Goal: Task Accomplishment & Management: Manage account settings

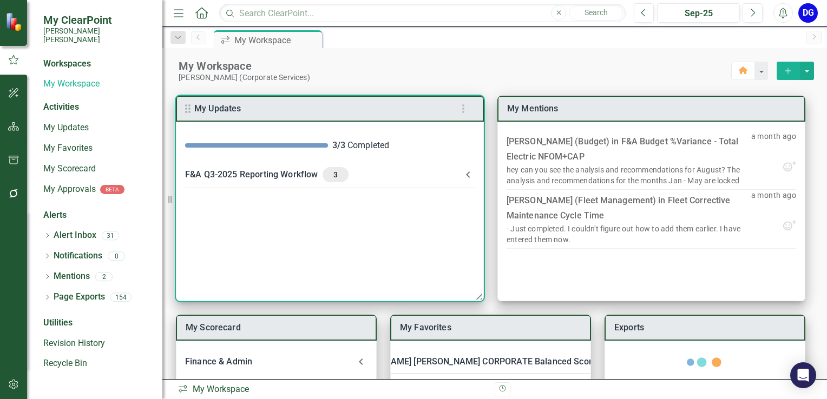
click at [248, 174] on div "F&A Q3-2025 Reporting Workflow 3" at bounding box center [323, 174] width 276 height 15
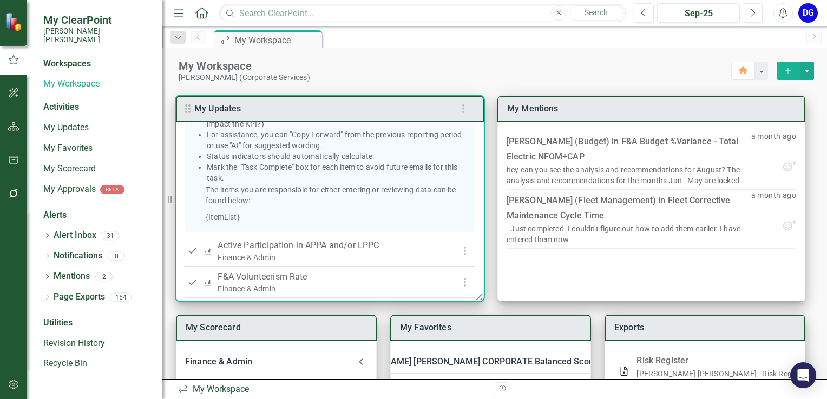
scroll to position [282, 0]
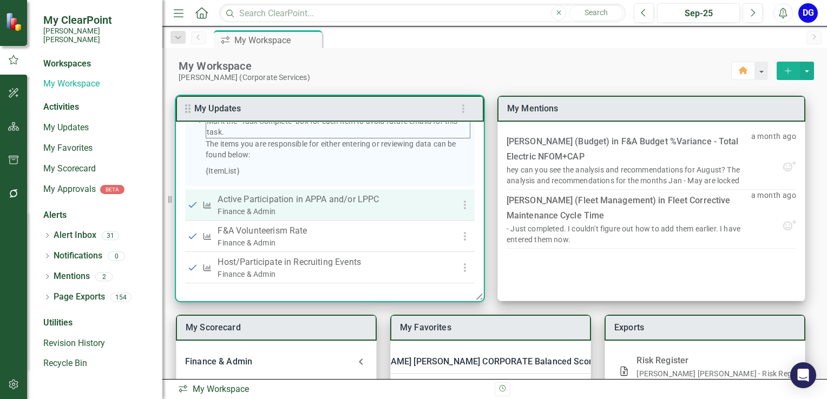
click at [333, 202] on p "Active Participation in APPA and/or LPPC" at bounding box center [328, 199] width 223 height 13
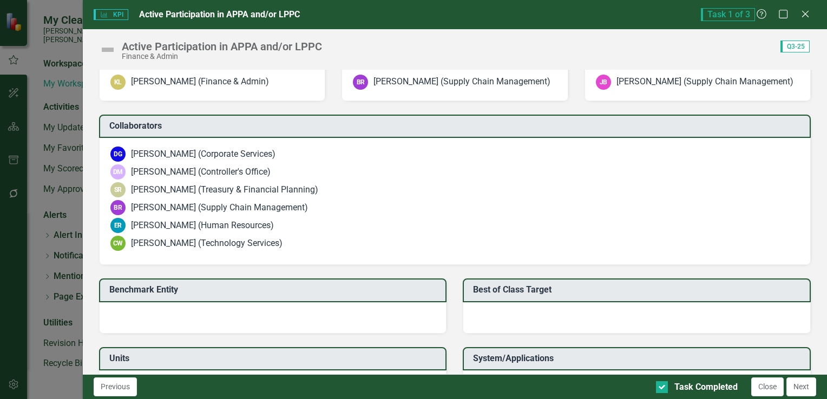
scroll to position [769, 0]
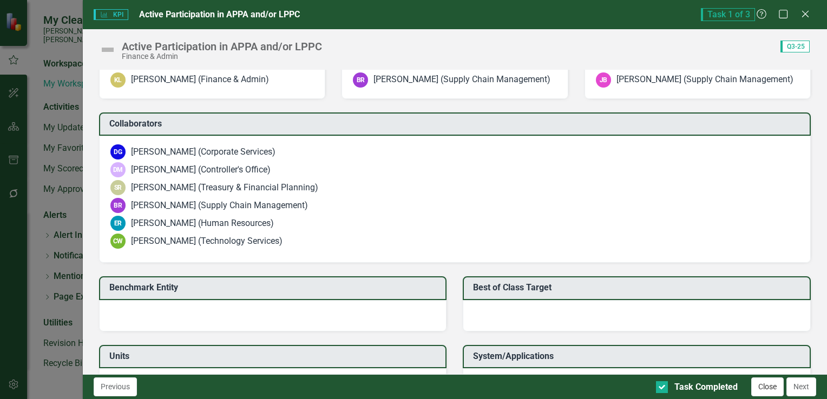
click at [774, 388] on button "Close" at bounding box center [767, 387] width 32 height 19
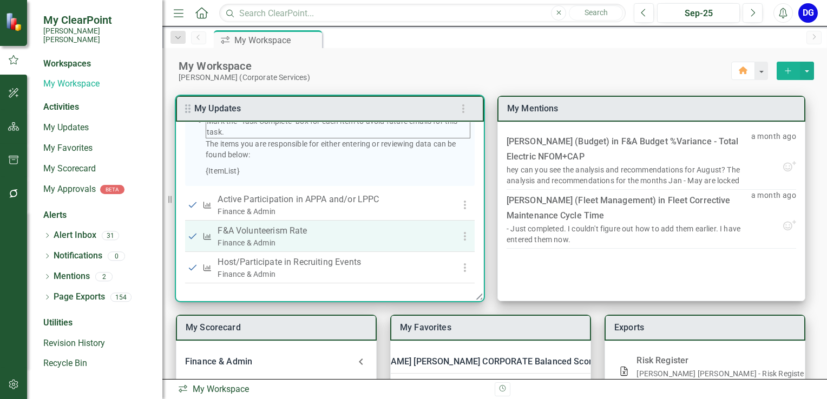
click at [299, 234] on p "F&A Volunteerism Rate" at bounding box center [328, 230] width 223 height 13
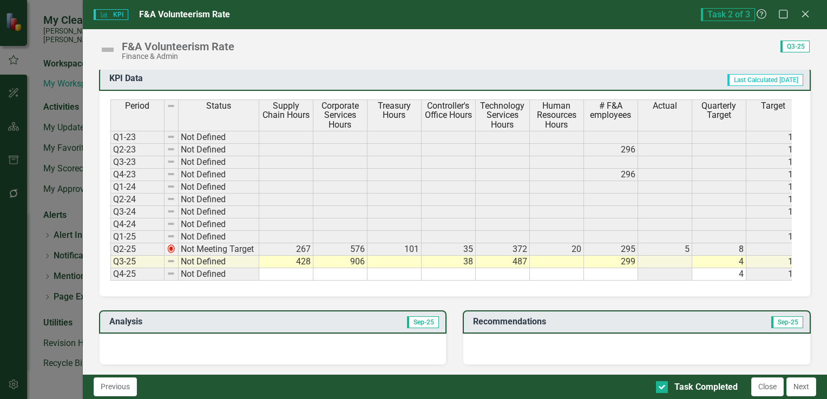
scroll to position [433, 0]
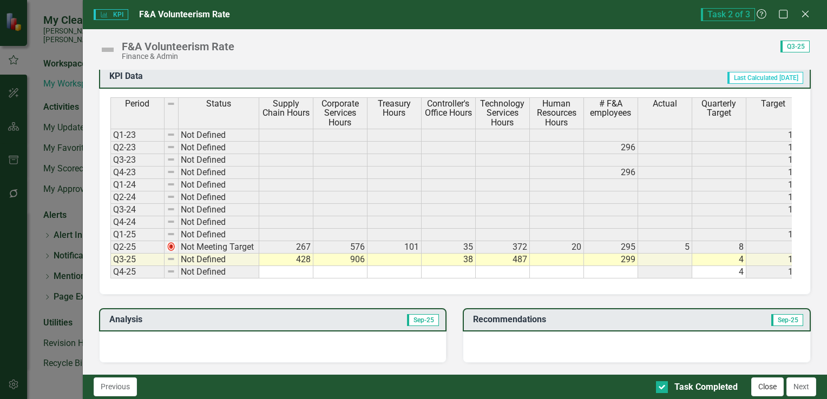
click at [768, 384] on button "Close" at bounding box center [767, 387] width 32 height 19
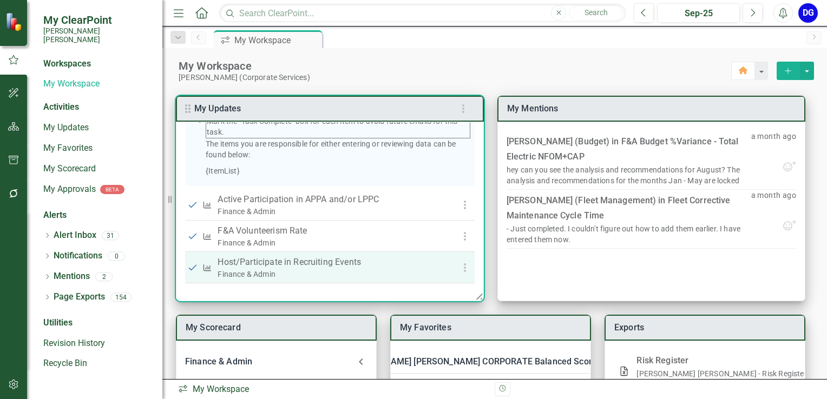
click at [341, 265] on p "Host/Participate in Recruiting Events" at bounding box center [328, 262] width 223 height 13
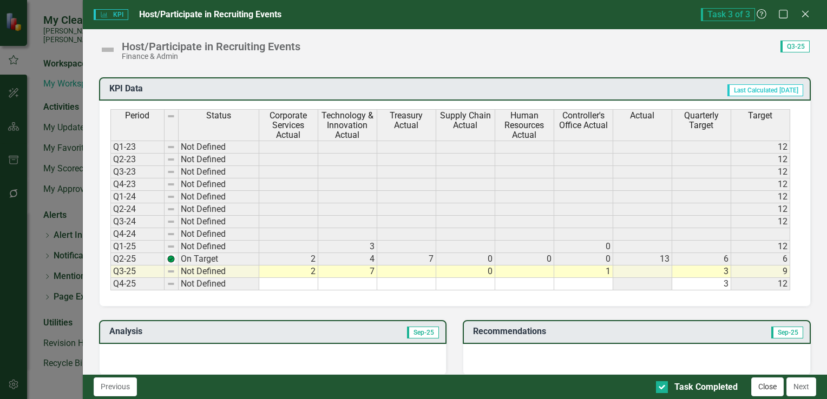
click at [761, 389] on button "Close" at bounding box center [767, 387] width 32 height 19
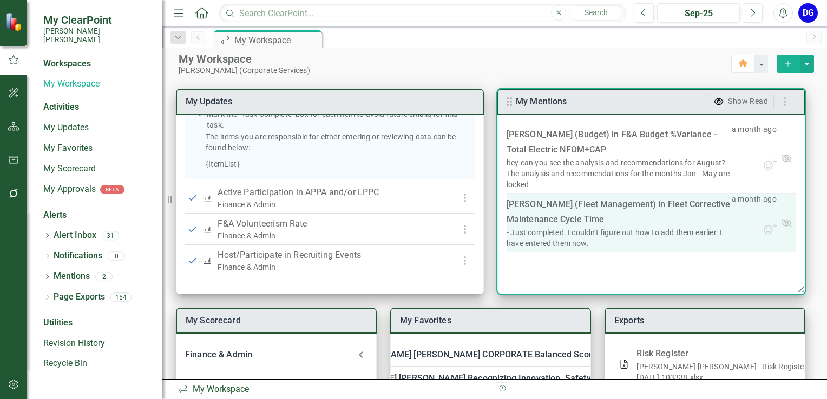
scroll to position [0, 0]
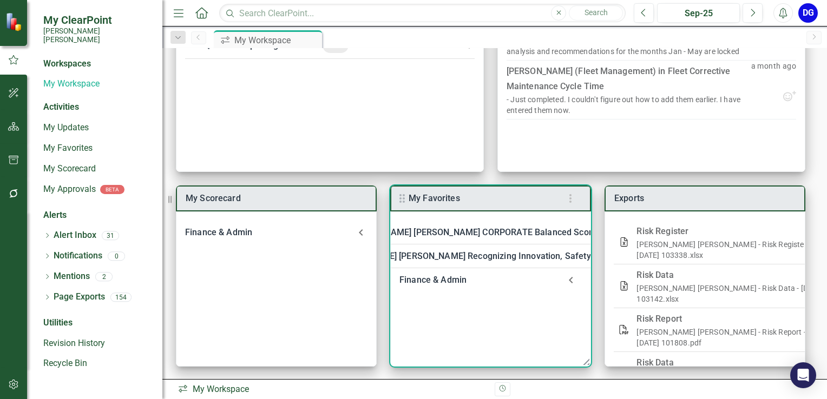
scroll to position [130, 0]
click at [446, 280] on div "Finance & Admin" at bounding box center [479, 279] width 161 height 15
click at [448, 310] on link "Welcome to F&A Departmental Scorecard" at bounding box center [507, 308] width 165 height 10
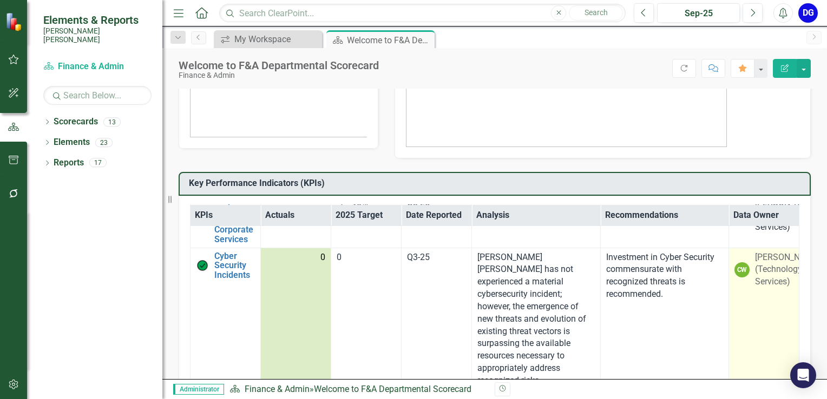
scroll to position [1569, 0]
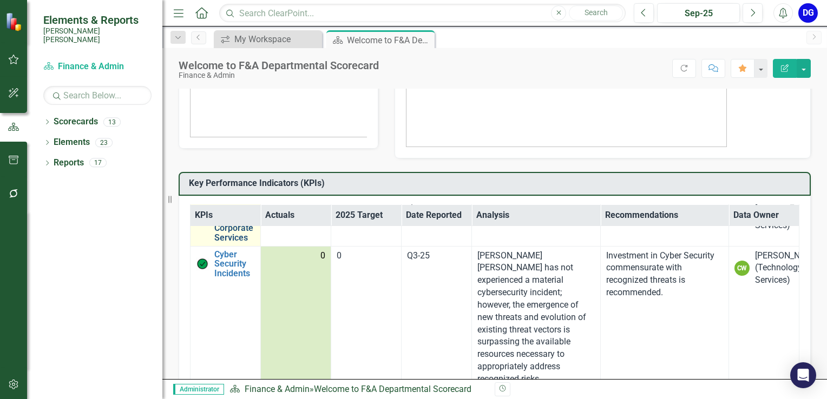
click at [236, 243] on link "Project Completion Rate - Corporate Services" at bounding box center [236, 219] width 44 height 48
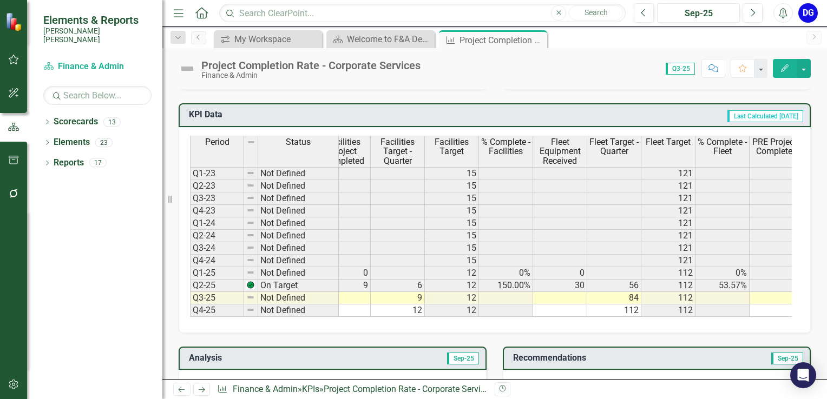
scroll to position [458, 0]
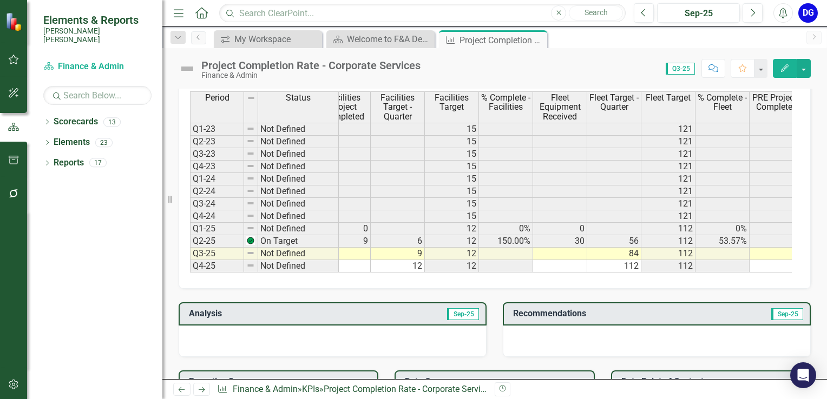
click at [576, 248] on td at bounding box center [560, 254] width 54 height 12
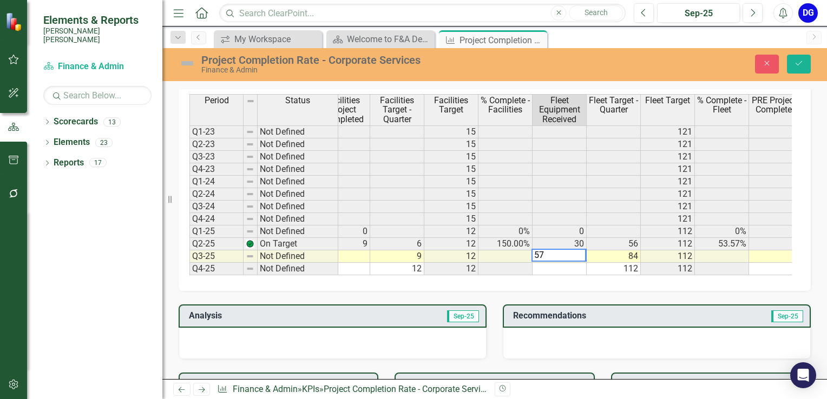
scroll to position [460, 0]
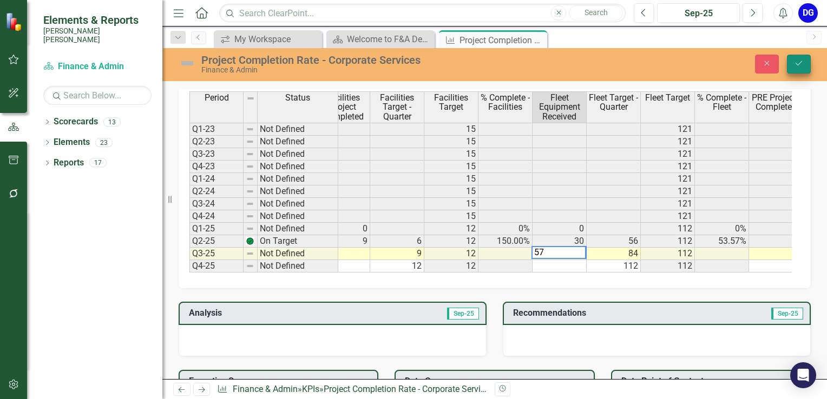
type textarea "57"
click at [798, 60] on icon "Save" at bounding box center [799, 64] width 10 height 8
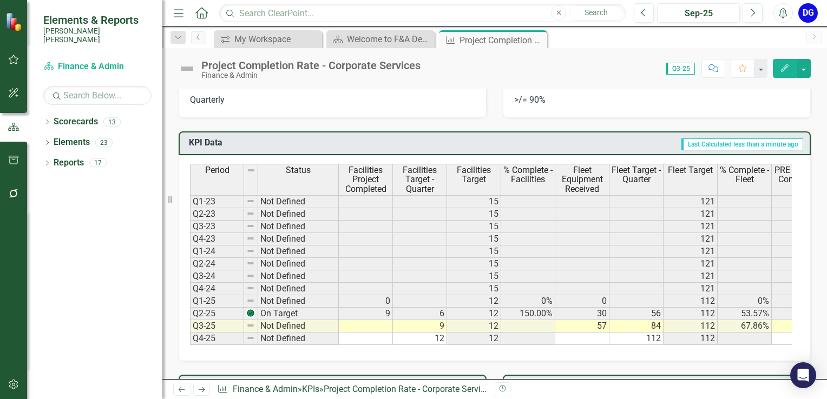
scroll to position [379, 0]
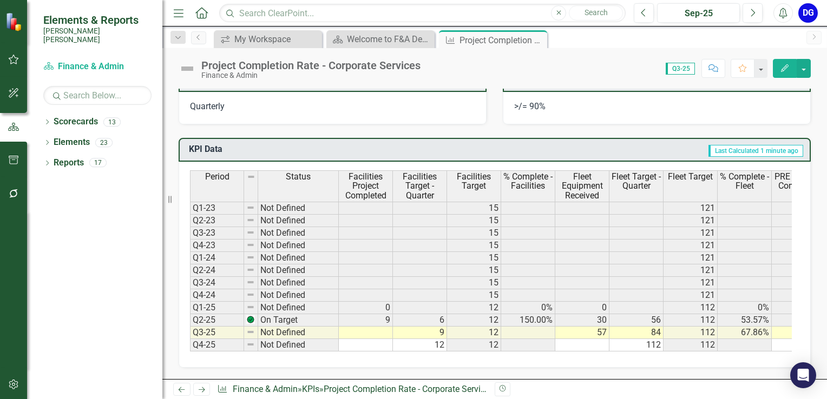
click at [385, 329] on td at bounding box center [366, 333] width 54 height 12
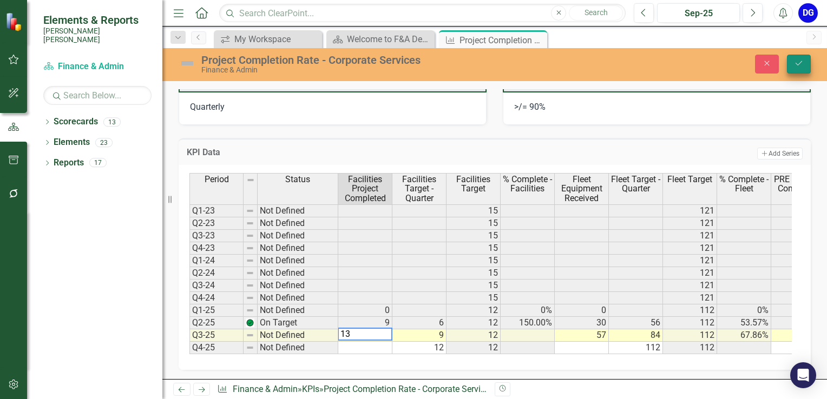
type textarea "13"
click at [796, 68] on button "Save" at bounding box center [799, 64] width 24 height 19
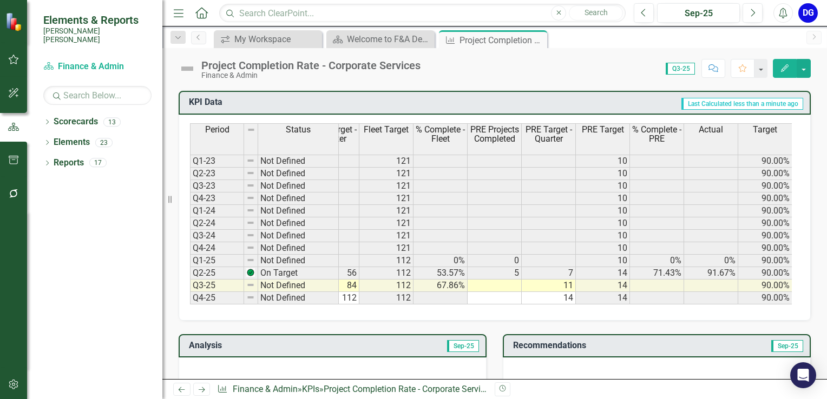
scroll to position [433, 0]
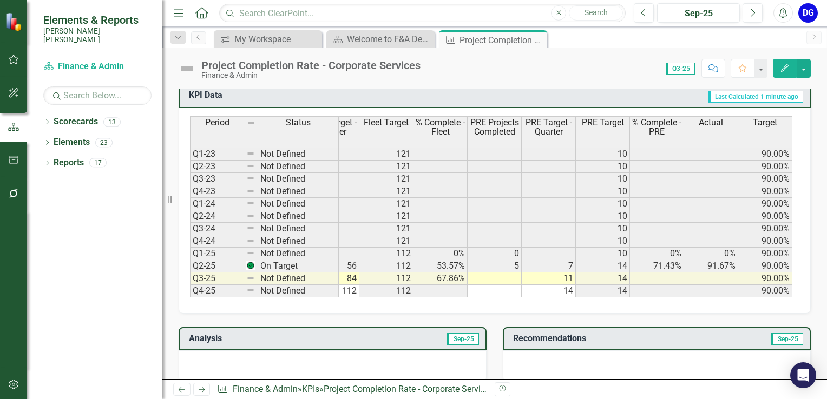
click at [513, 274] on td at bounding box center [494, 279] width 54 height 12
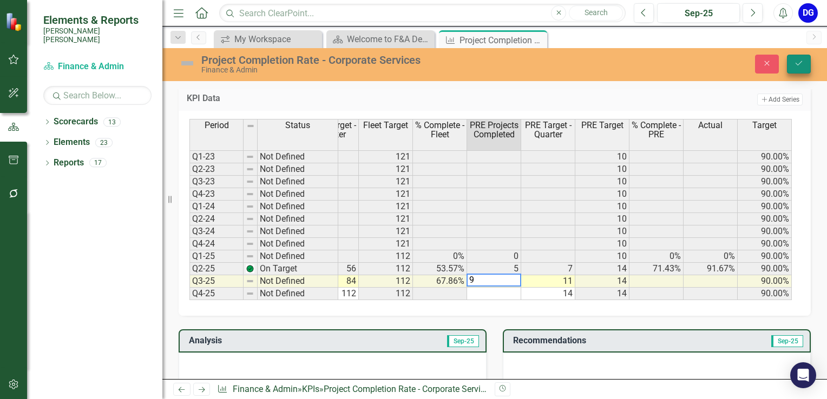
type textarea "9"
click at [803, 60] on icon "Save" at bounding box center [799, 64] width 10 height 8
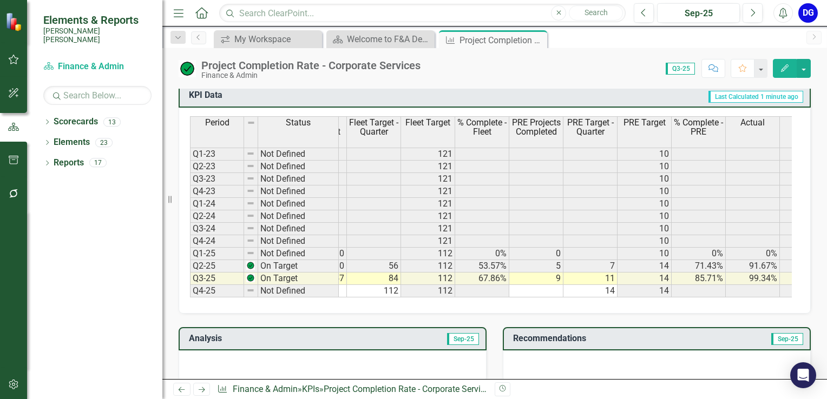
scroll to position [0, 227]
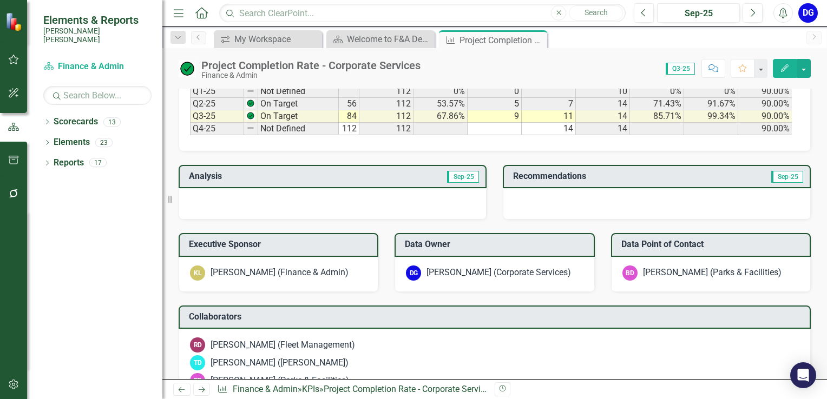
click at [318, 206] on div at bounding box center [333, 203] width 308 height 31
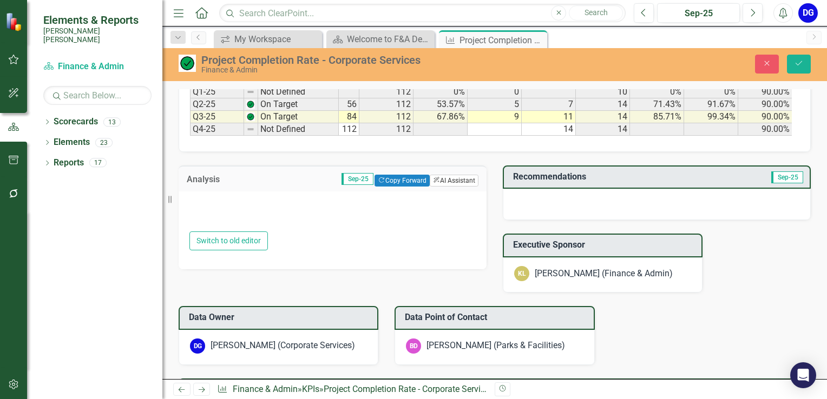
click at [442, 185] on button "ClearPoint AI AI Assistant" at bounding box center [454, 181] width 49 height 12
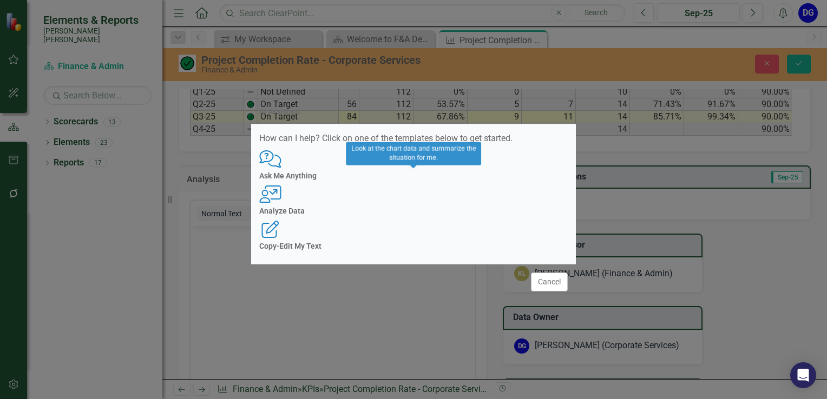
click at [431, 204] on div "User with Chart Analyze Data" at bounding box center [413, 201] width 308 height 30
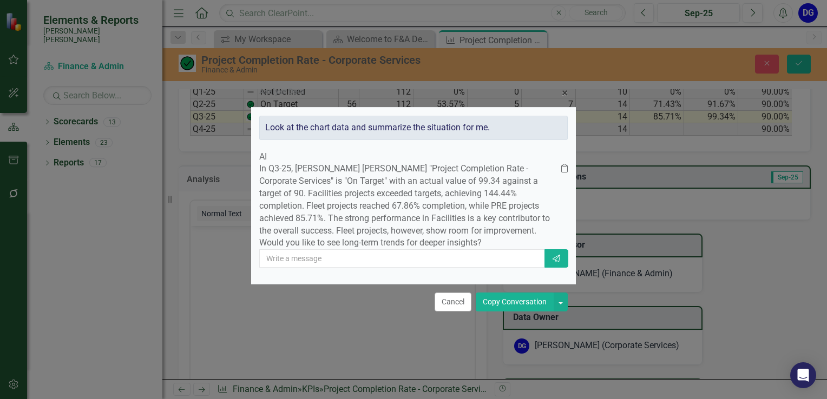
click at [525, 312] on button "Copy Conversation" at bounding box center [514, 302] width 78 height 19
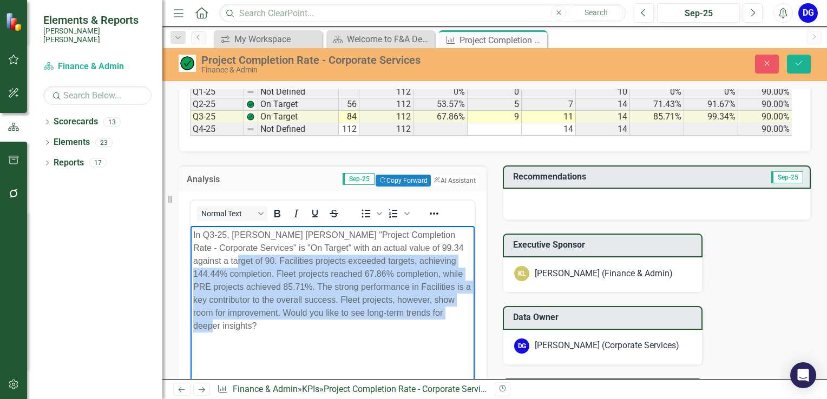
drag, startPoint x: 217, startPoint y: 261, endPoint x: 315, endPoint y: 322, distance: 115.3
click at [317, 326] on p "In Q3-25, Santee Cooper's "Project Completion Rate - Corporate Services" is "On…" at bounding box center [332, 281] width 279 height 104
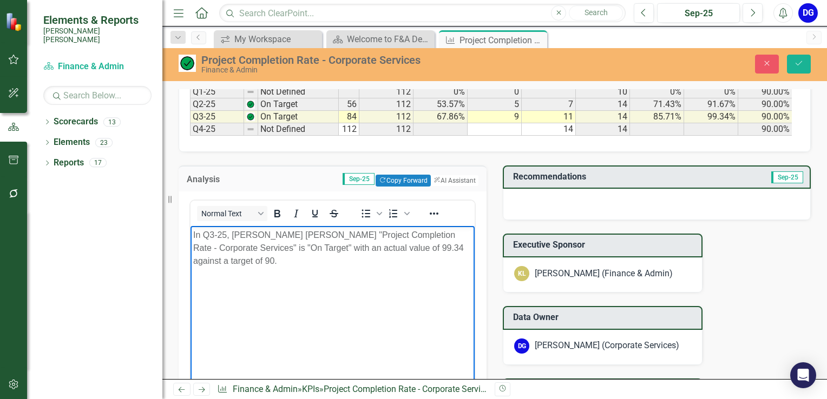
click at [530, 202] on div at bounding box center [657, 204] width 308 height 31
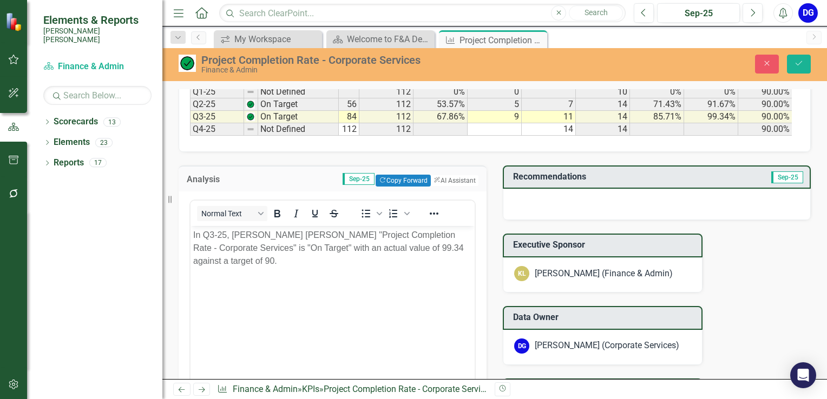
click at [529, 202] on div at bounding box center [657, 204] width 308 height 31
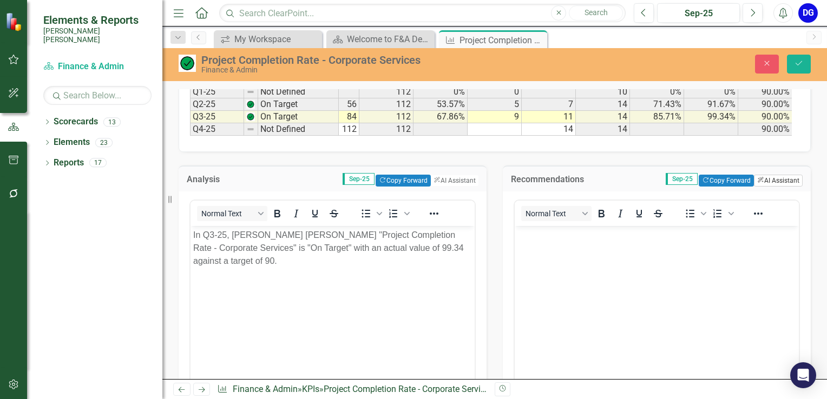
click at [768, 183] on button "ClearPoint AI AI Assistant" at bounding box center [778, 181] width 49 height 12
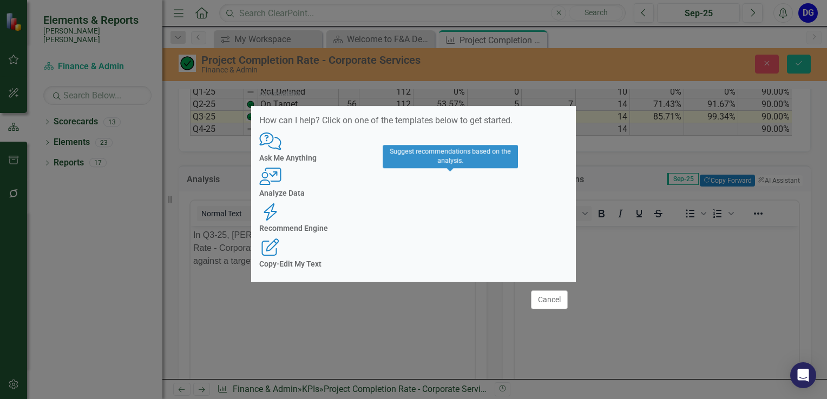
click at [455, 224] on h4 "Recommend Engine" at bounding box center [413, 228] width 308 height 8
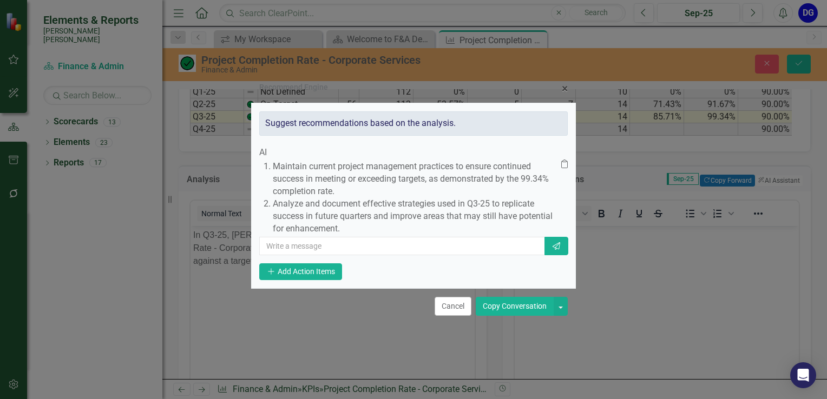
click at [506, 313] on button "Copy Conversation" at bounding box center [514, 306] width 78 height 19
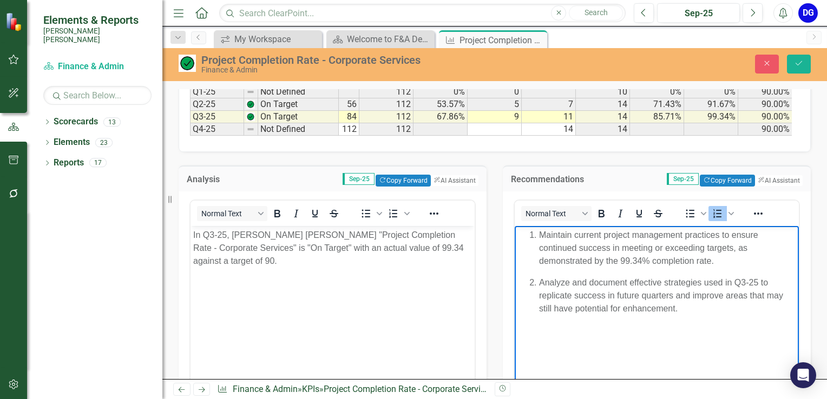
click at [539, 234] on p "Maintain current project management practices to ensure continued success in me…" at bounding box center [667, 248] width 257 height 39
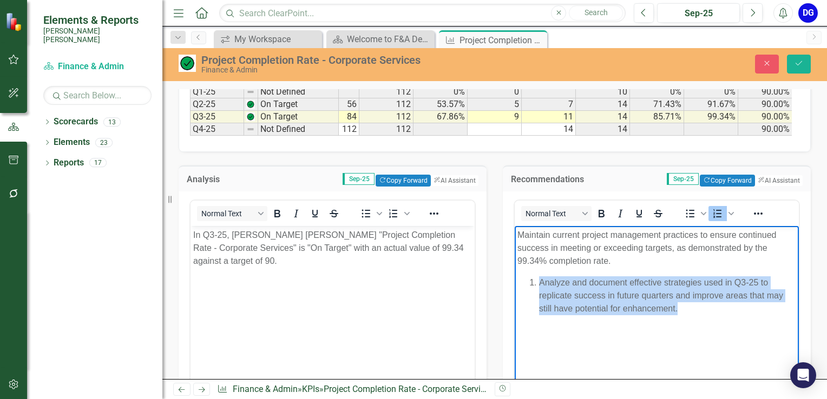
drag, startPoint x: 537, startPoint y: 283, endPoint x: 714, endPoint y: 322, distance: 181.0
click at [714, 325] on body "Maintain current project management practices to ensure continued success in me…" at bounding box center [656, 307] width 284 height 162
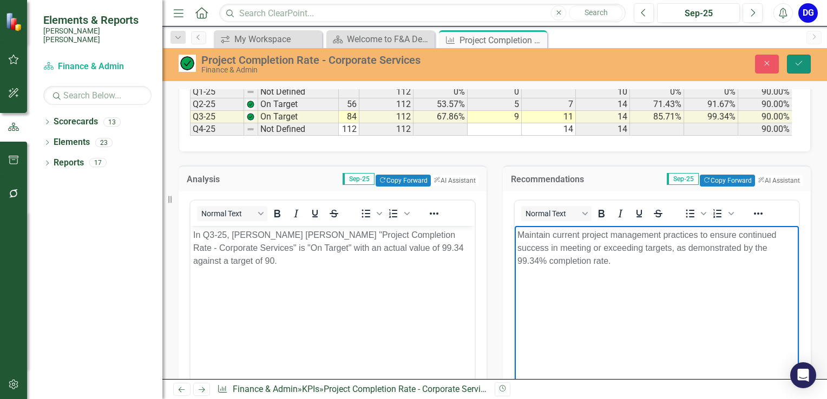
click at [795, 64] on icon "Save" at bounding box center [799, 64] width 10 height 8
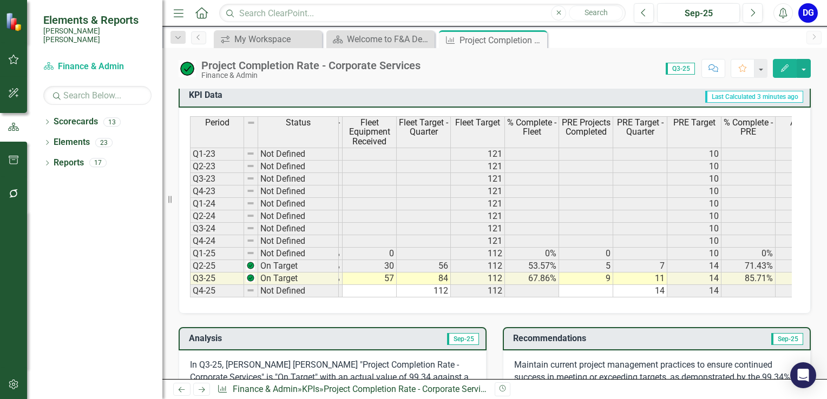
scroll to position [0, 237]
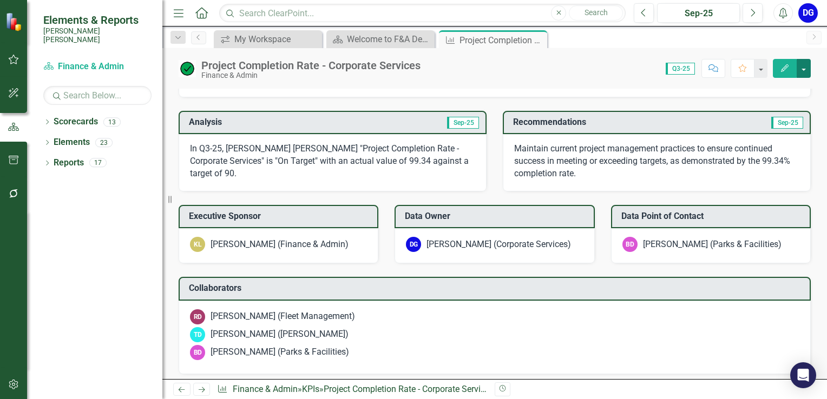
click at [805, 68] on button "button" at bounding box center [803, 68] width 14 height 19
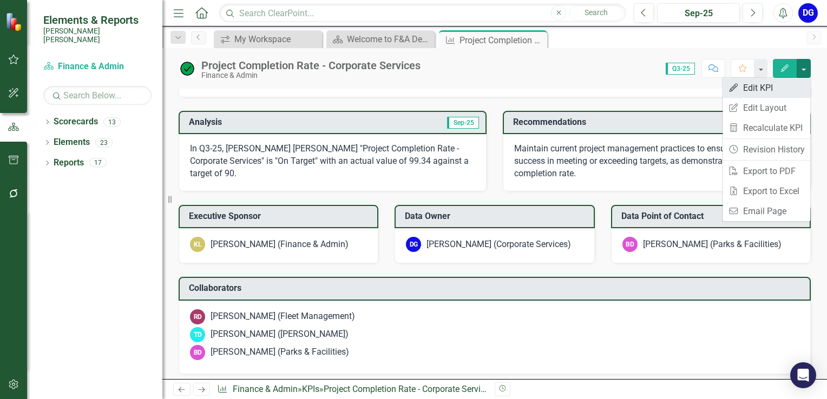
click at [781, 85] on link "Edit Edit KPI" at bounding box center [766, 88] width 88 height 20
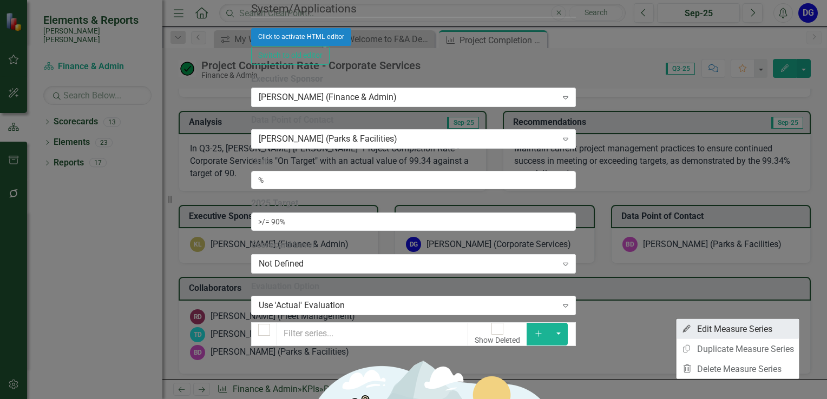
click at [770, 324] on link "Edit Edit Measure Series" at bounding box center [737, 329] width 123 height 20
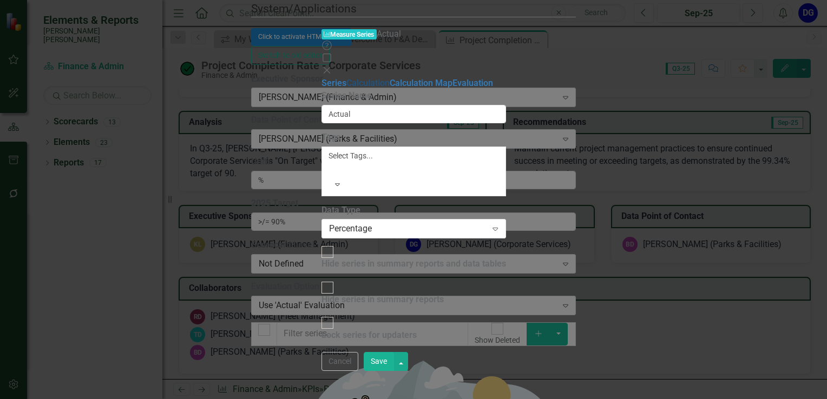
click at [346, 78] on link "Calculation" at bounding box center [367, 83] width 43 height 10
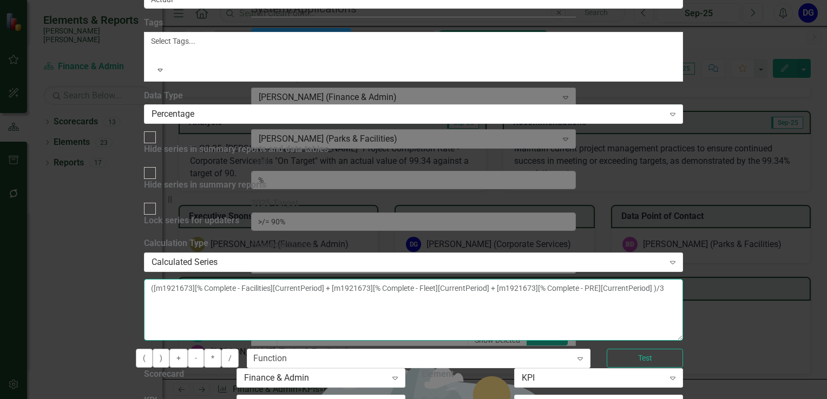
drag, startPoint x: 564, startPoint y: 105, endPoint x: 317, endPoint y: 88, distance: 247.8
click at [317, 279] on textarea "([m1921673][% Complete - Facilities][CurrentPeriod] + [m1921673][% Complete - F…" at bounding box center [413, 310] width 539 height 62
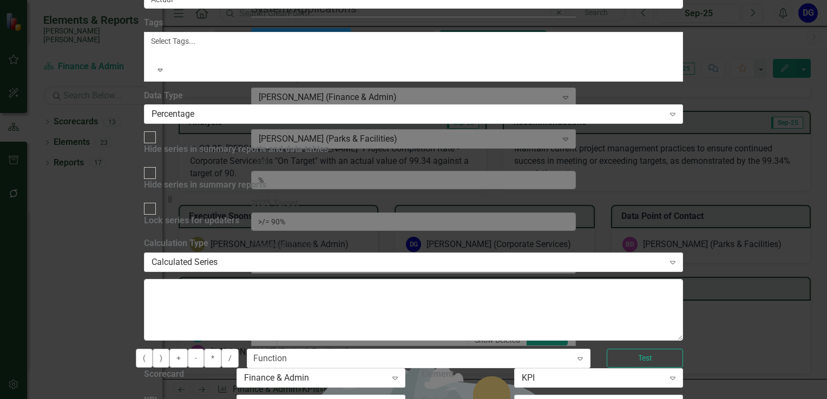
click at [611, 399] on div "Select Measure Series..." at bounding box center [565, 405] width 90 height 12
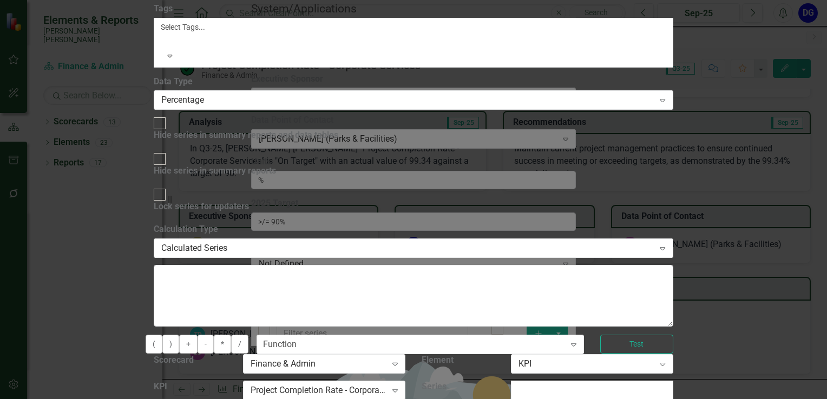
click at [704, 399] on div "Facilities Project Completed" at bounding box center [413, 405] width 827 height 12
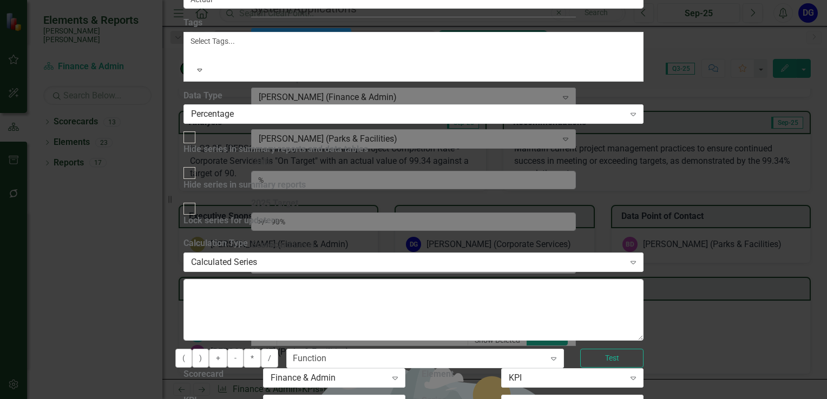
click at [624, 399] on div "Facilities Project Completed" at bounding box center [566, 405] width 116 height 12
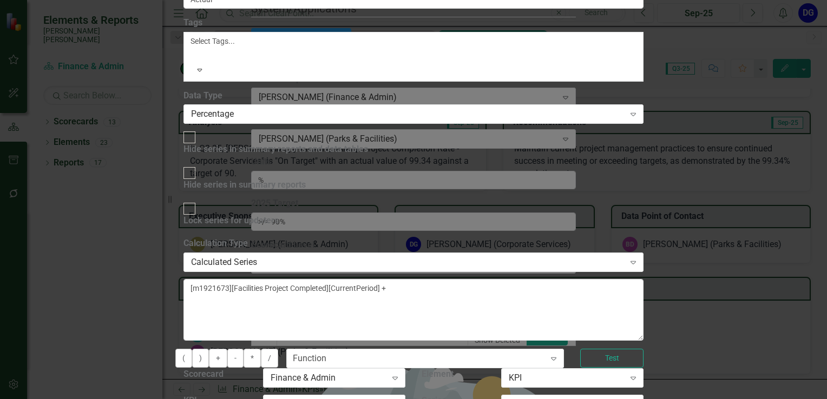
click at [624, 399] on div "Fleet Equipment Received" at bounding box center [566, 405] width 116 height 12
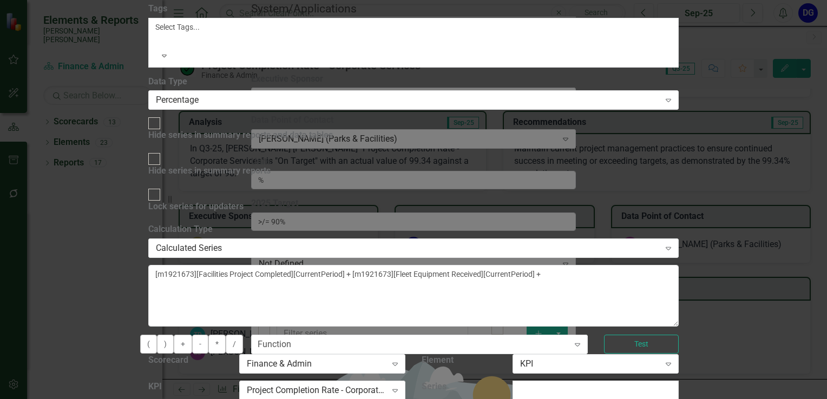
scroll to position [71, 0]
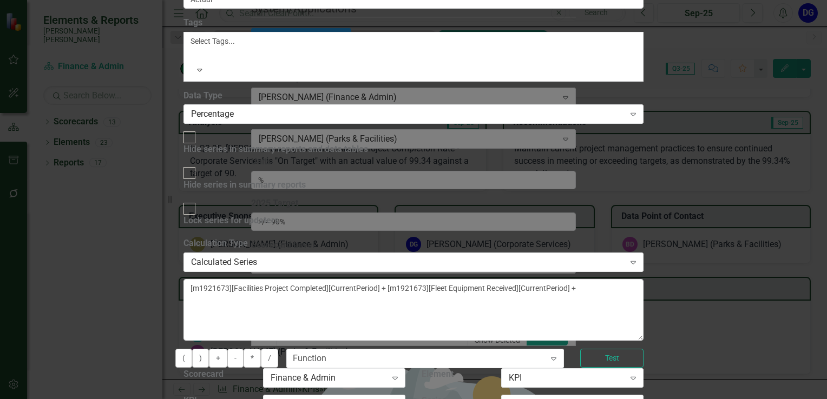
click at [318, 279] on textarea "[m1921673][Facilities Project Completed][CurrentPeriod] + [m1921673][Fleet Equi…" at bounding box center [413, 310] width 460 height 62
click at [643, 279] on textarea "([m1921673][Facilities Project Completed][CurrentPeriod] + [m1921673][Fleet Equ…" at bounding box center [413, 310] width 460 height 62
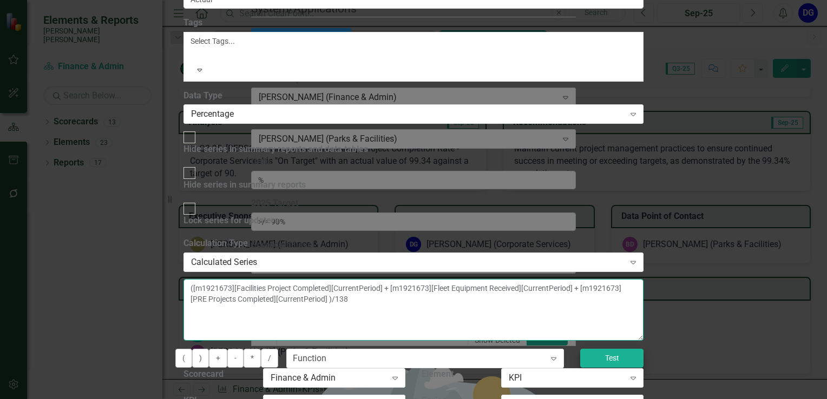
type textarea "([m1921673][Facilities Project Completed][CurrentPeriod] + [m1921673][Fleet Equ…"
click at [643, 349] on button "Test" at bounding box center [611, 358] width 63 height 19
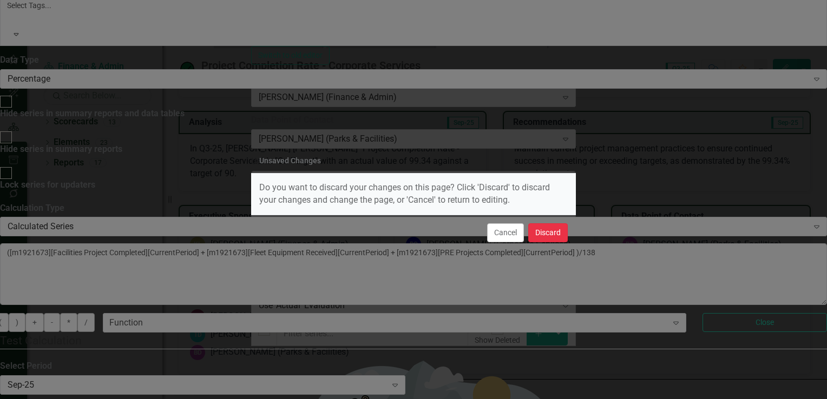
click at [544, 235] on button "Discard" at bounding box center [547, 232] width 39 height 19
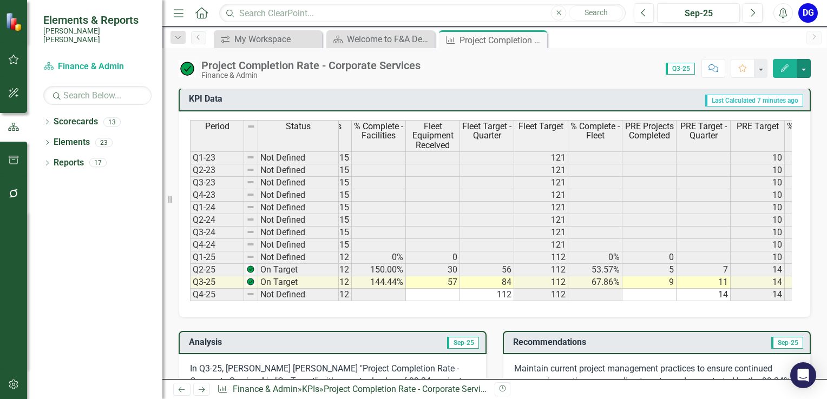
scroll to position [0, 131]
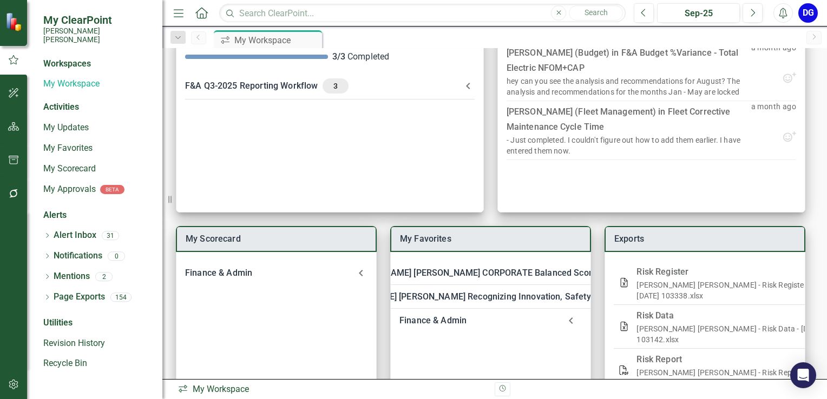
scroll to position [130, 0]
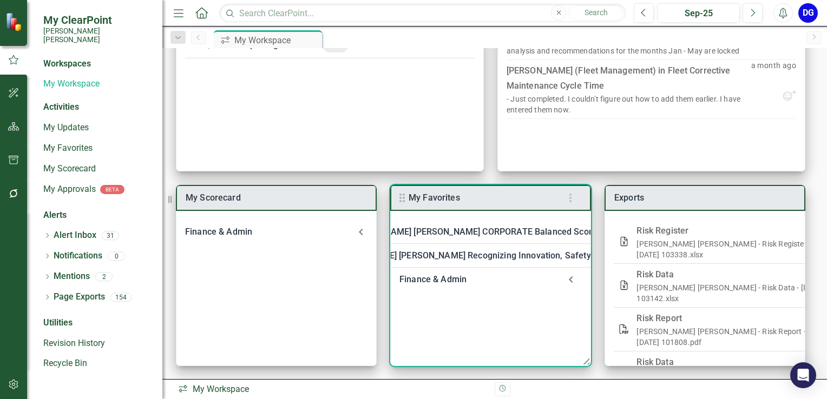
click at [444, 284] on div "Finance & Admin" at bounding box center [479, 279] width 161 height 15
click at [459, 308] on link "Welcome to F&A Departmental Scorecard" at bounding box center [507, 308] width 165 height 10
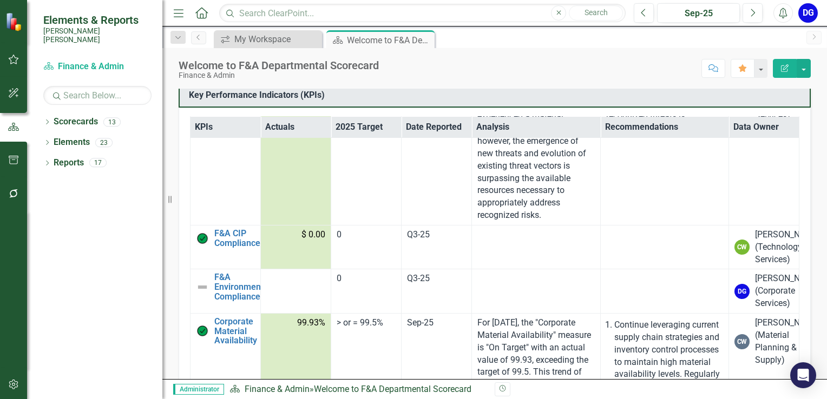
scroll to position [1677, 0]
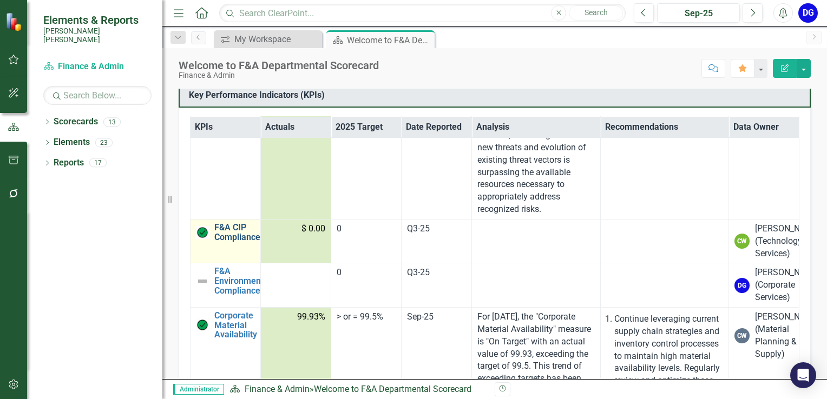
click at [229, 242] on link "F&A CIP Compliance" at bounding box center [237, 232] width 46 height 19
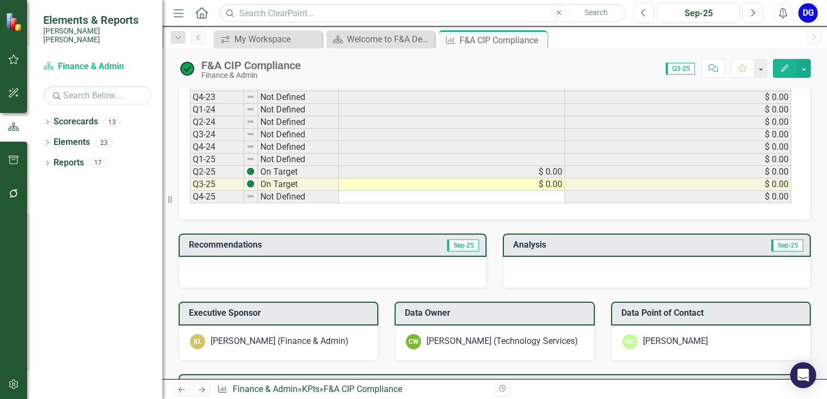
scroll to position [541, 0]
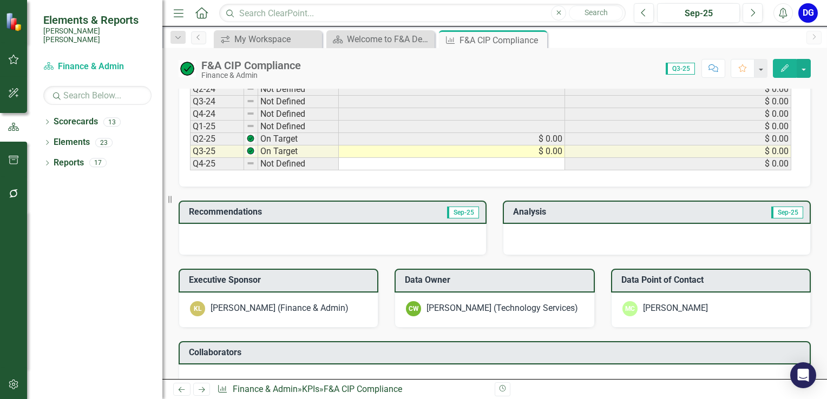
click at [314, 241] on div at bounding box center [333, 239] width 308 height 31
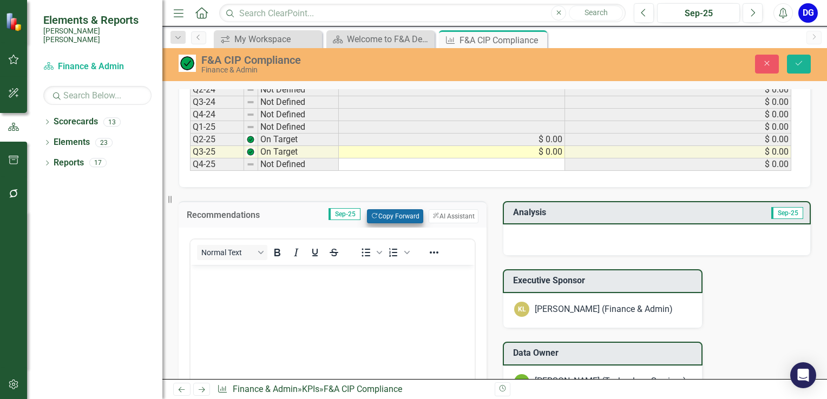
scroll to position [0, 0]
click at [398, 214] on button "Copy Forward Copy Forward" at bounding box center [395, 216] width 56 height 14
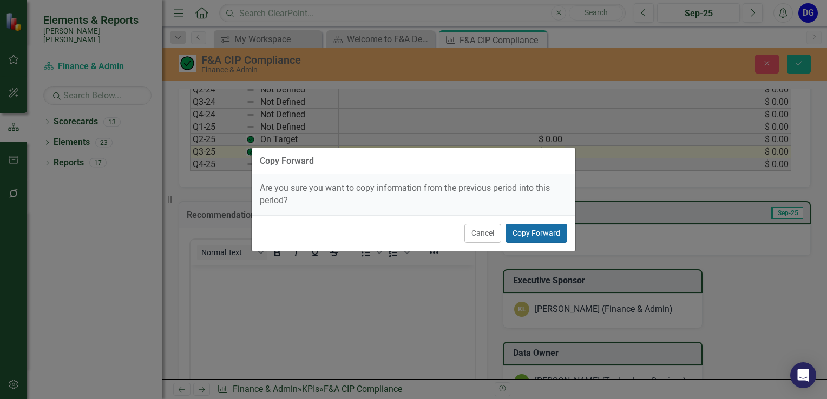
click at [540, 233] on button "Copy Forward" at bounding box center [536, 233] width 62 height 19
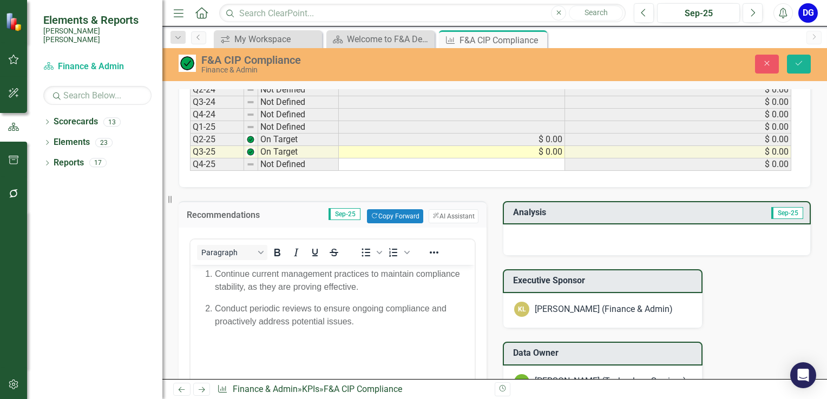
click at [530, 235] on div at bounding box center [657, 239] width 308 height 31
click at [529, 235] on div at bounding box center [657, 239] width 308 height 31
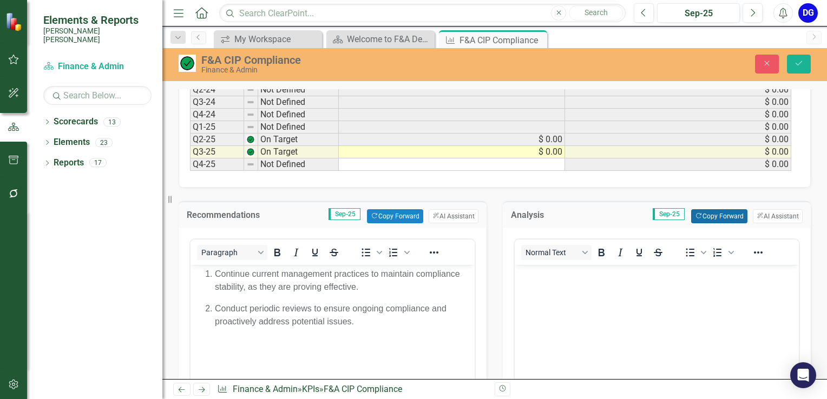
click at [708, 215] on button "Copy Forward Copy Forward" at bounding box center [719, 216] width 56 height 14
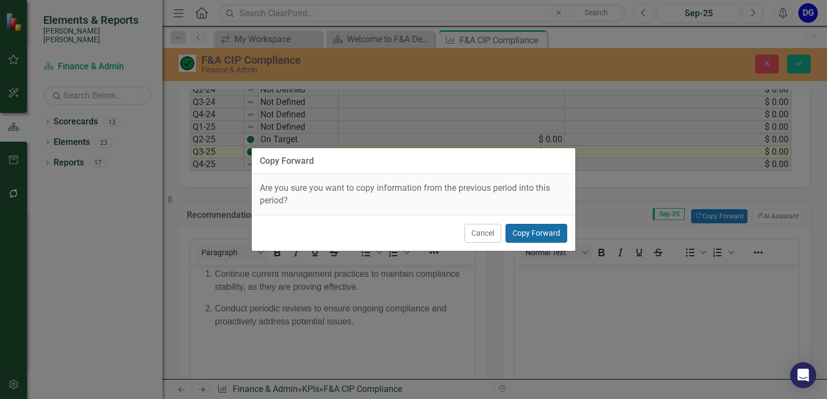
click at [552, 236] on button "Copy Forward" at bounding box center [536, 233] width 62 height 19
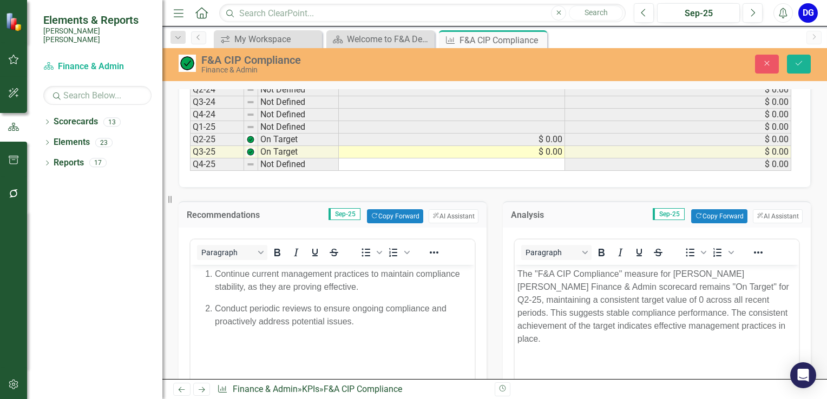
click at [688, 285] on p "The "F&A CIP Compliance" measure for [PERSON_NAME] [PERSON_NAME] Finance & Admi…" at bounding box center [656, 306] width 279 height 78
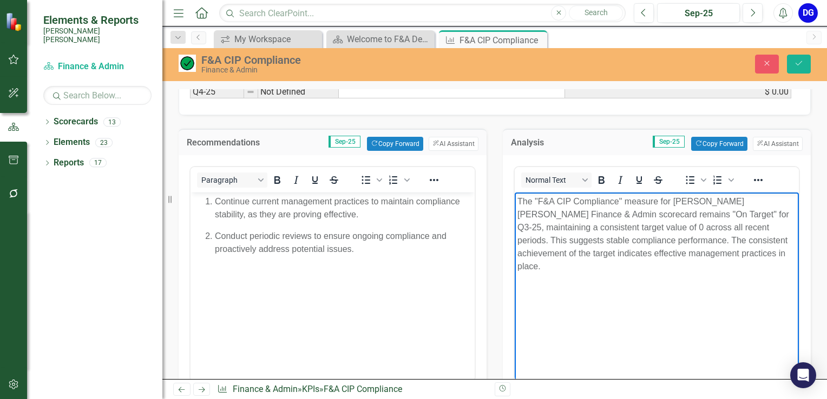
scroll to position [595, 0]
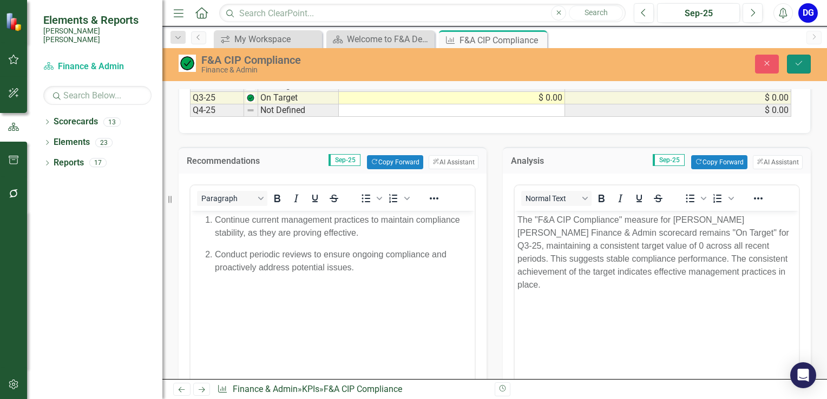
click at [800, 57] on button "Save" at bounding box center [799, 64] width 24 height 19
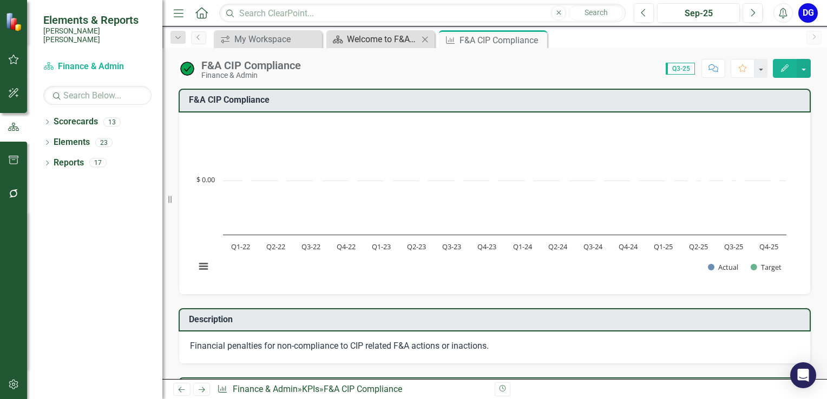
click at [396, 41] on div "Welcome to F&A Departmental Scorecard" at bounding box center [382, 39] width 71 height 14
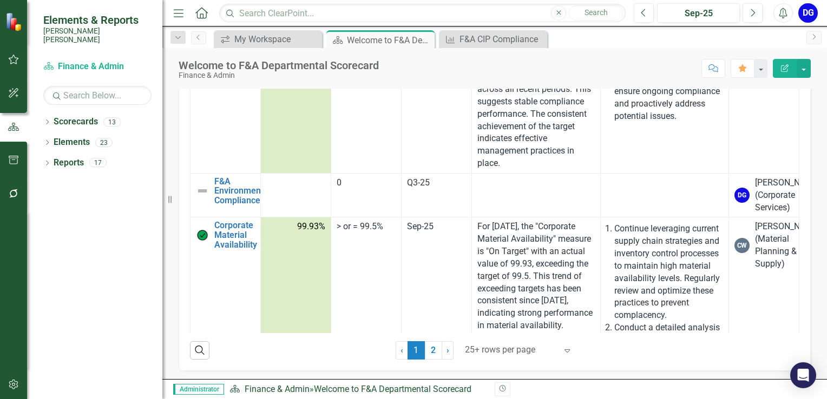
scroll to position [1893, 0]
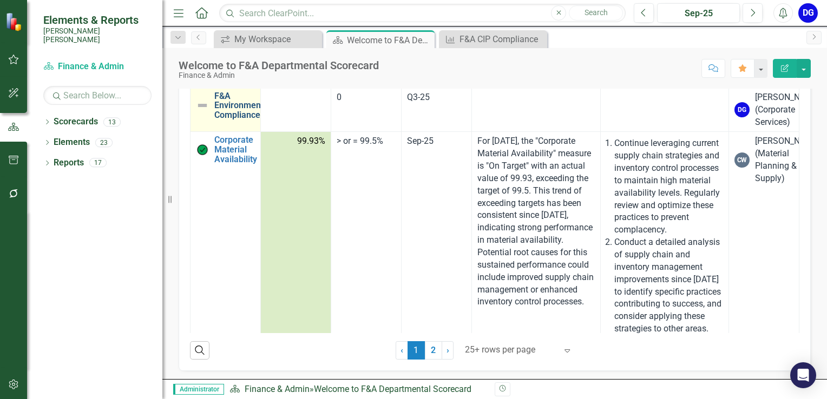
click at [245, 120] on link "F&A Environmental Compliance" at bounding box center [242, 105] width 56 height 29
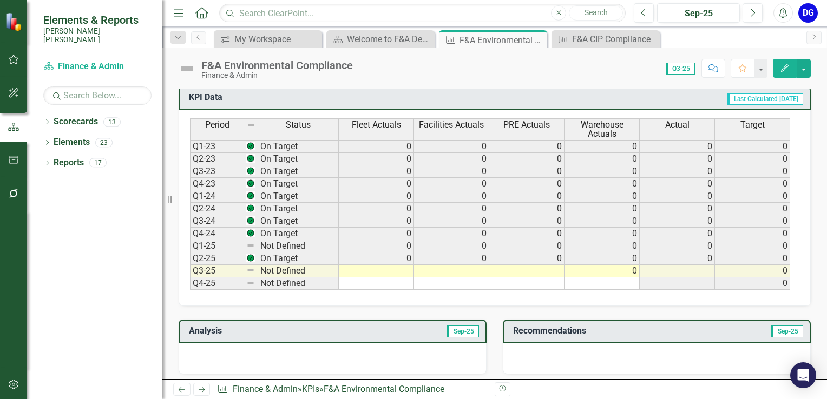
scroll to position [433, 0]
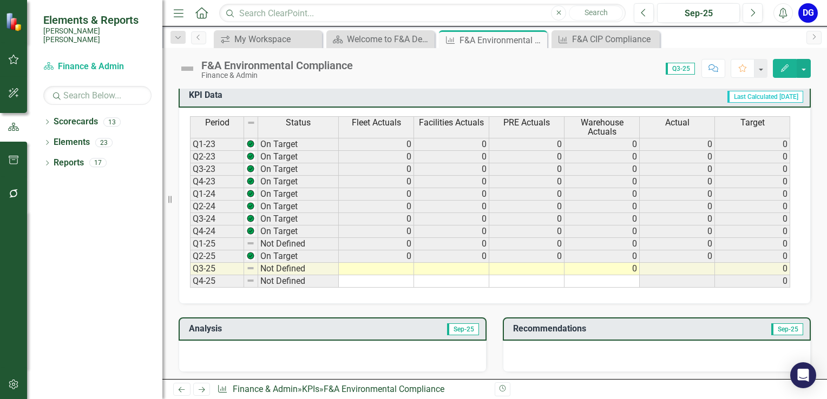
click at [405, 265] on td at bounding box center [376, 269] width 75 height 12
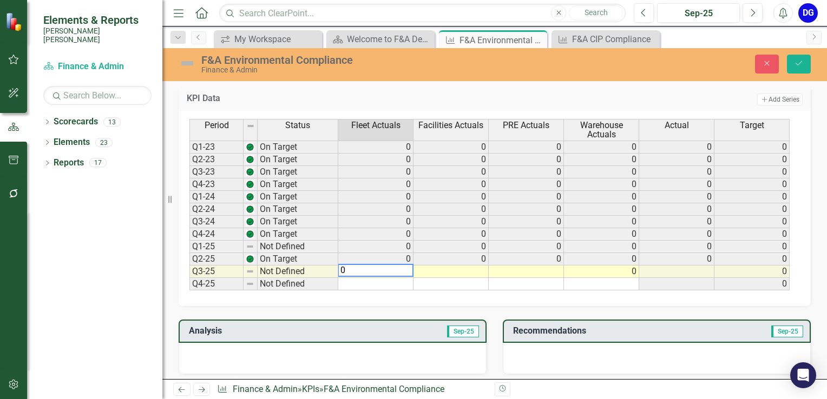
type textarea "0"
click at [447, 266] on td at bounding box center [450, 272] width 75 height 12
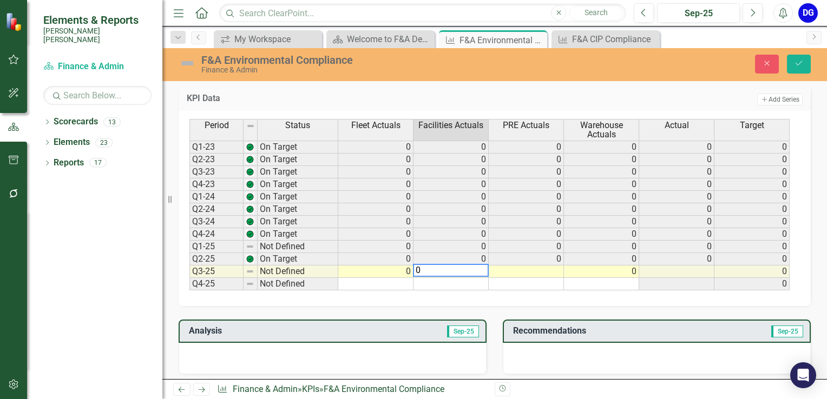
type textarea "0"
click at [519, 269] on td at bounding box center [525, 272] width 75 height 12
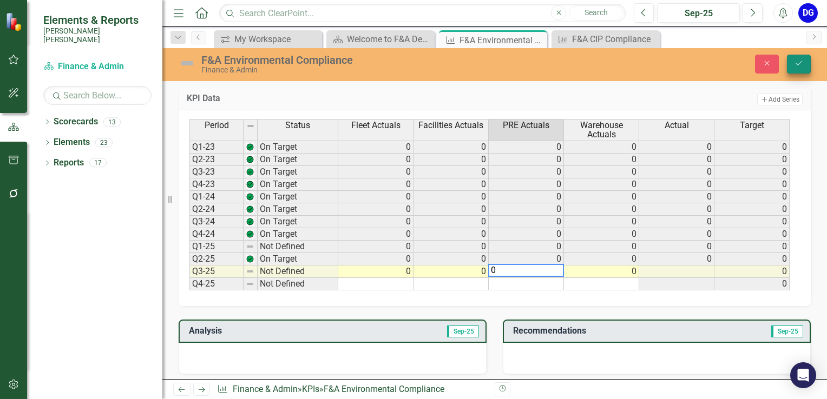
type textarea "0"
click at [800, 62] on icon "Save" at bounding box center [799, 64] width 10 height 8
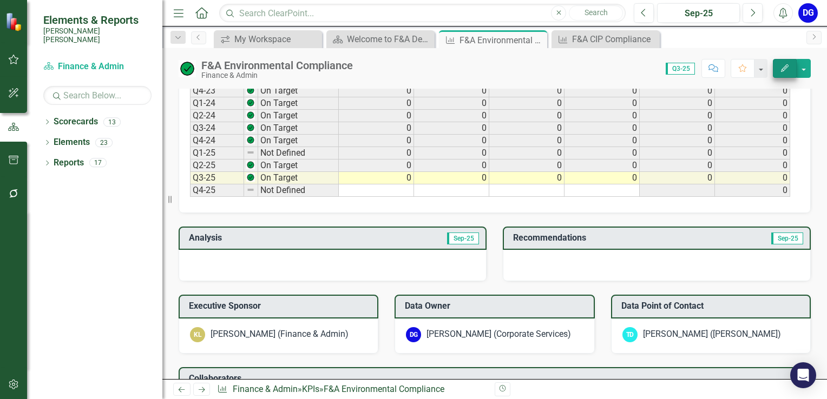
scroll to position [541, 0]
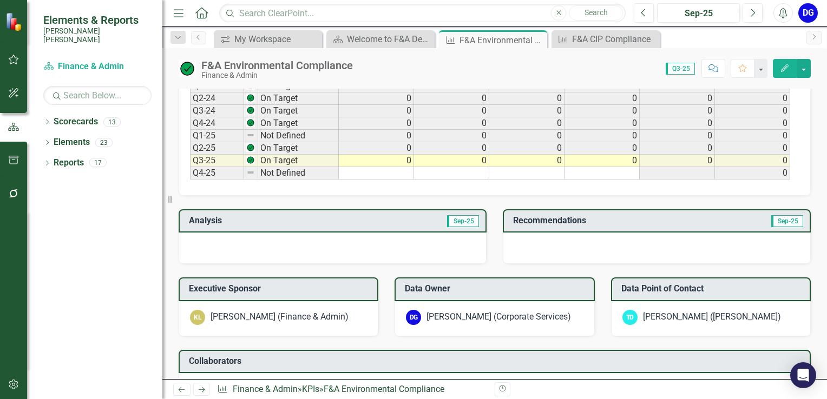
click at [418, 243] on div at bounding box center [333, 248] width 308 height 31
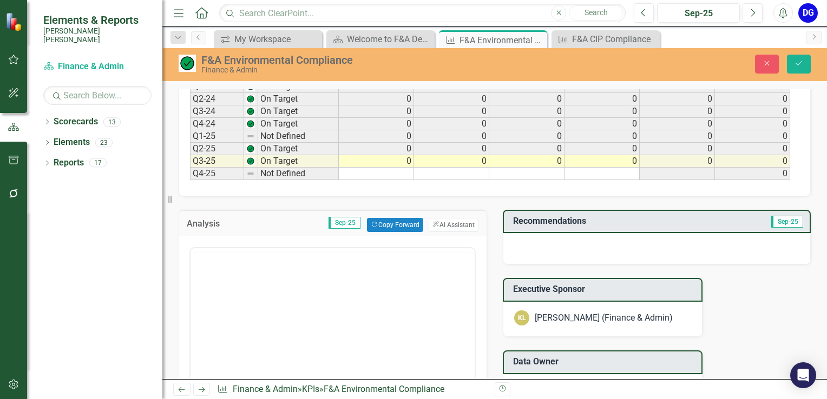
scroll to position [0, 0]
click at [404, 218] on button "Copy Forward Copy Forward" at bounding box center [395, 225] width 56 height 14
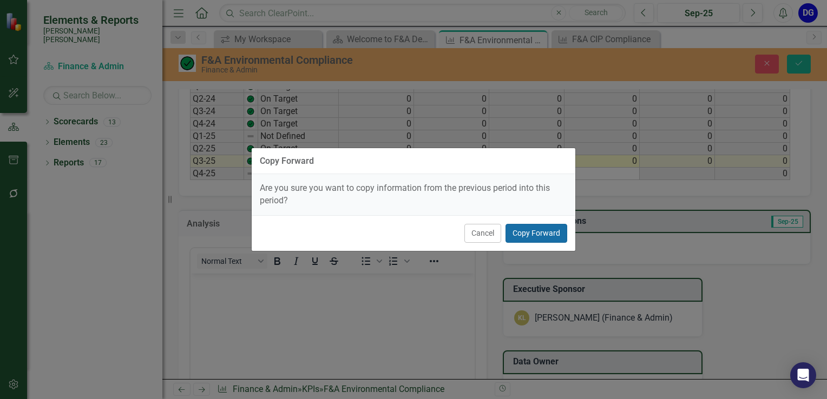
click at [540, 228] on button "Copy Forward" at bounding box center [536, 233] width 62 height 19
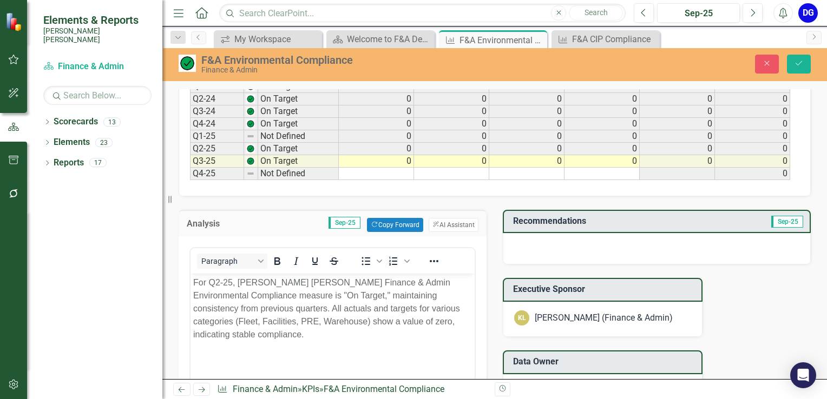
click at [217, 281] on p "For Q2-25, [PERSON_NAME] [PERSON_NAME] Finance & Admin Environmental Compliance…" at bounding box center [332, 308] width 279 height 65
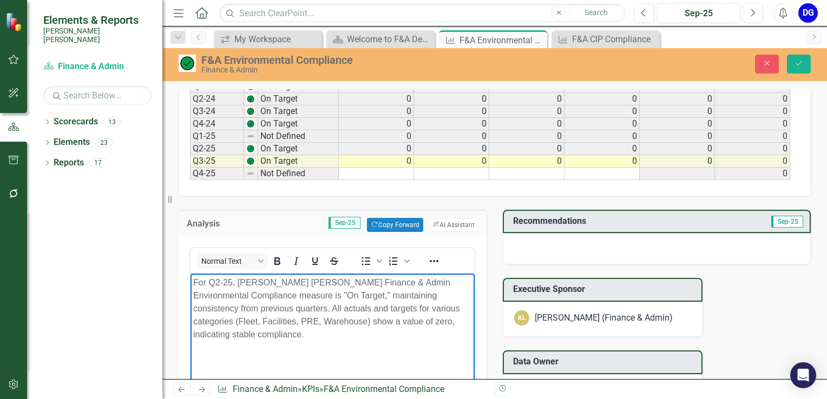
click at [220, 281] on p "For Q2-25, [PERSON_NAME] [PERSON_NAME] Finance & Admin Environmental Compliance…" at bounding box center [332, 308] width 279 height 65
click at [334, 358] on body "For Q3-25, [PERSON_NAME] [PERSON_NAME] Finance & Admin Environmental Compliance…" at bounding box center [332, 354] width 284 height 162
click at [523, 246] on div at bounding box center [657, 248] width 308 height 31
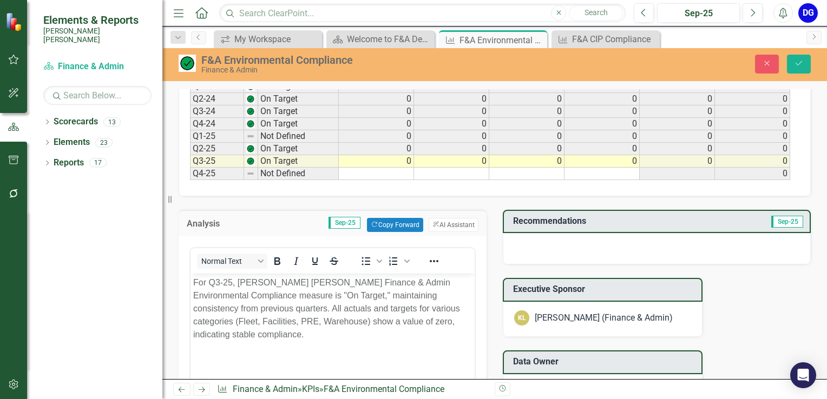
click at [523, 246] on div at bounding box center [657, 248] width 308 height 31
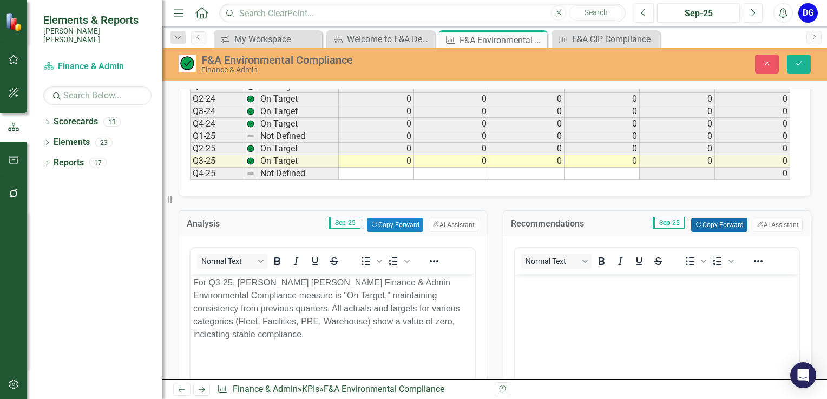
click at [732, 222] on button "Copy Forward Copy Forward" at bounding box center [719, 225] width 56 height 14
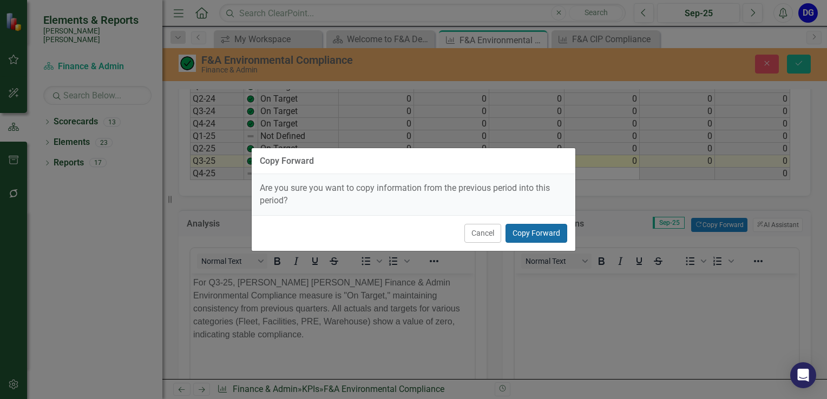
click at [556, 234] on button "Copy Forward" at bounding box center [536, 233] width 62 height 19
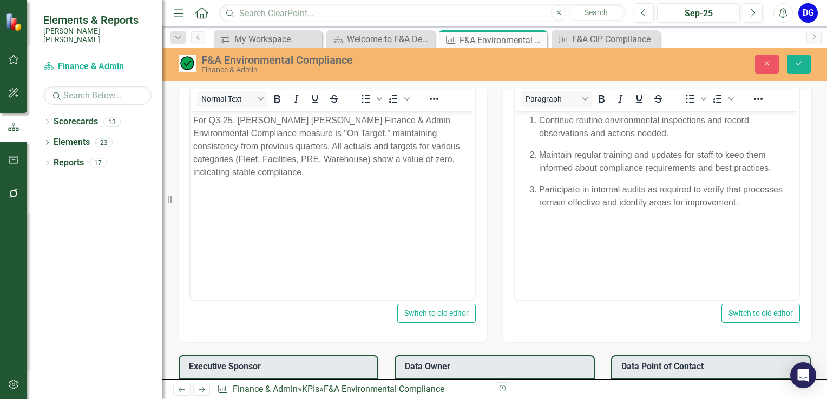
scroll to position [649, 0]
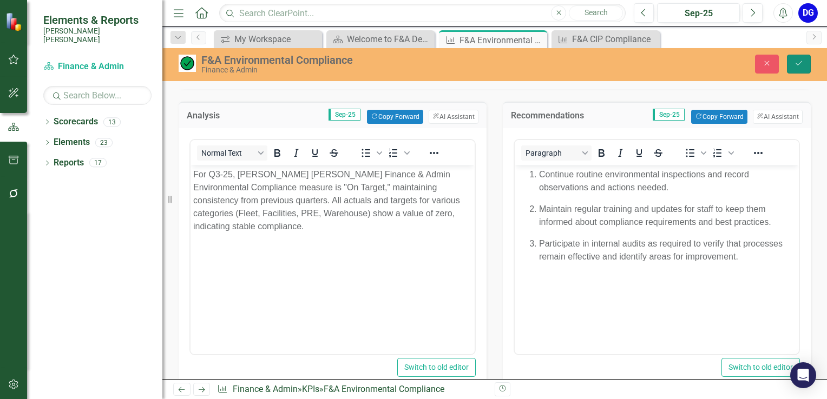
click at [798, 61] on icon "Save" at bounding box center [799, 64] width 10 height 8
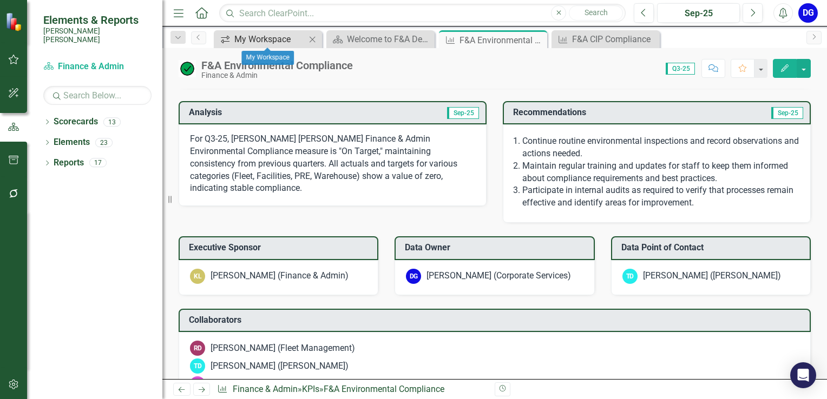
click at [261, 36] on div "My Workspace" at bounding box center [269, 39] width 71 height 14
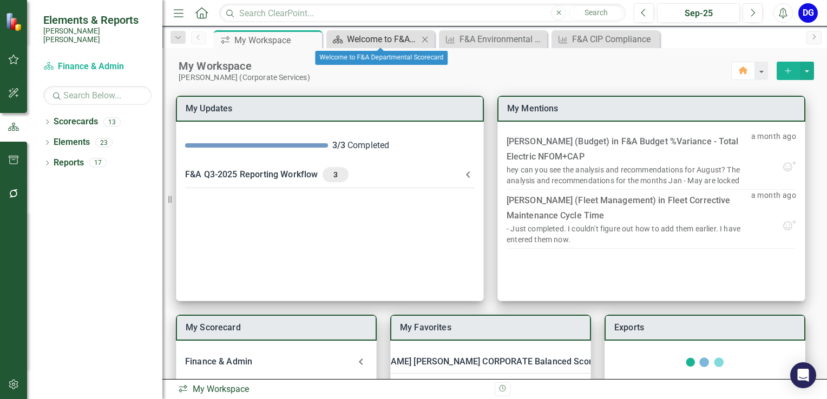
click at [396, 40] on div "Welcome to F&A Departmental Scorecard" at bounding box center [382, 39] width 71 height 14
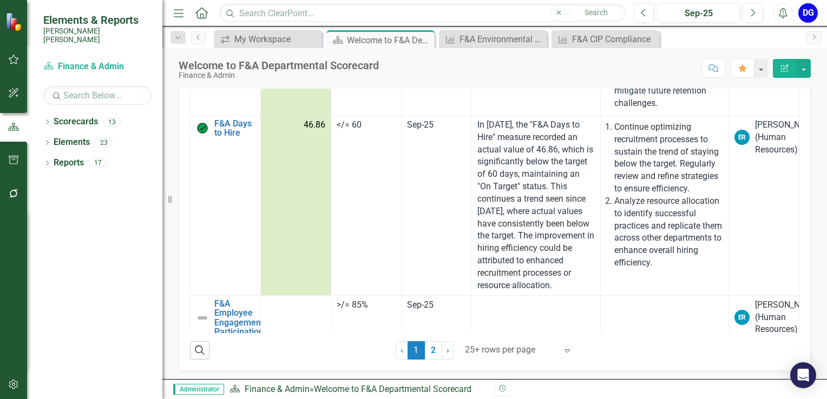
scroll to position [3101, 0]
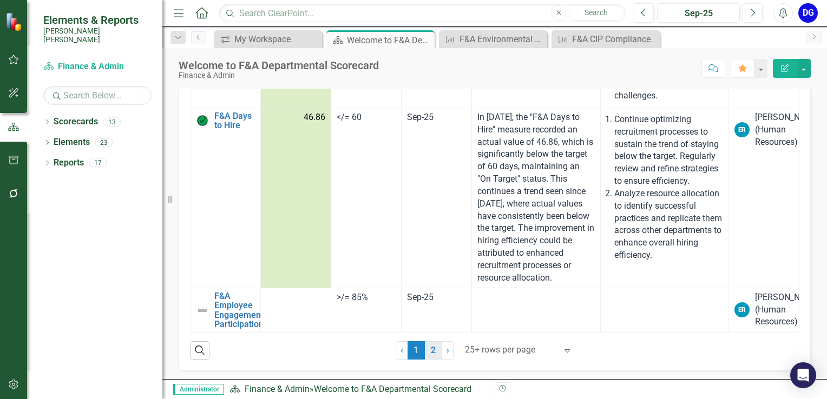
click at [431, 350] on link "2" at bounding box center [433, 350] width 17 height 18
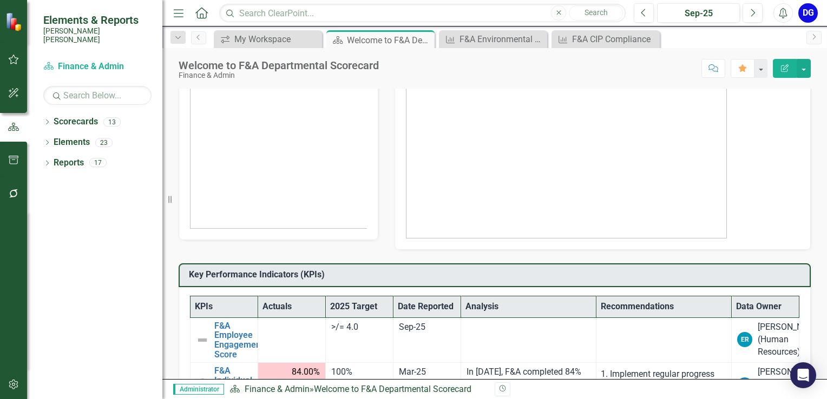
scroll to position [0, 0]
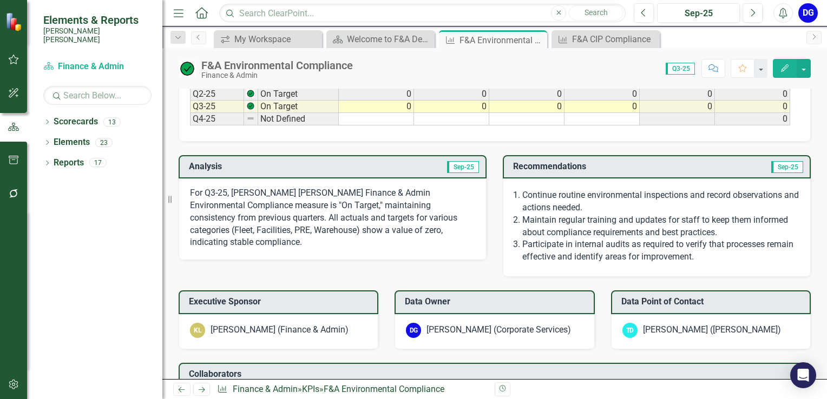
scroll to position [487, 0]
